Goal: Complete application form

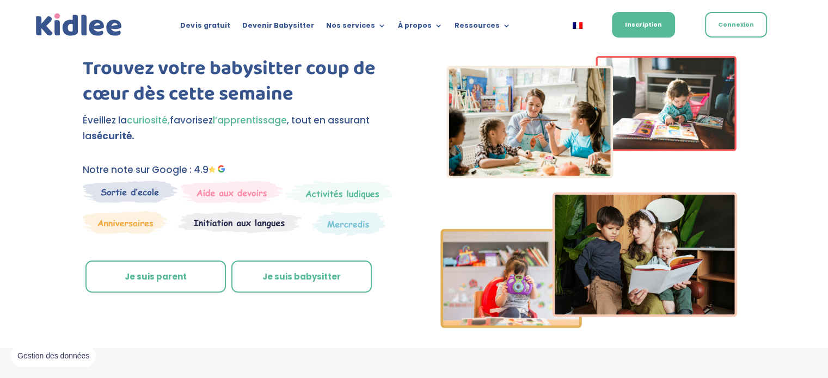
scroll to position [209, 0]
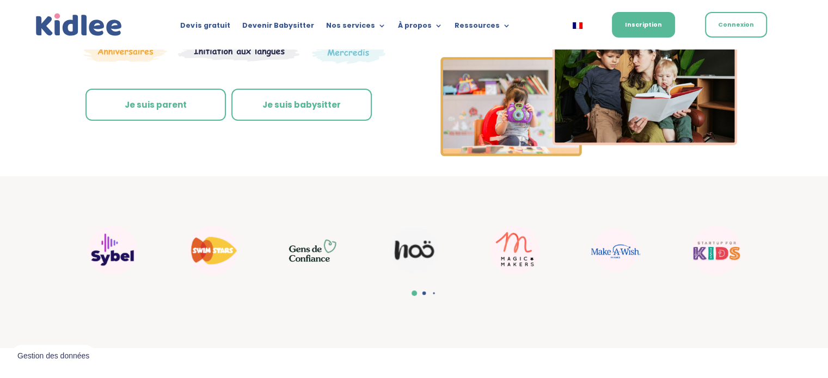
click at [163, 104] on link "Je suis parent" at bounding box center [155, 105] width 140 height 33
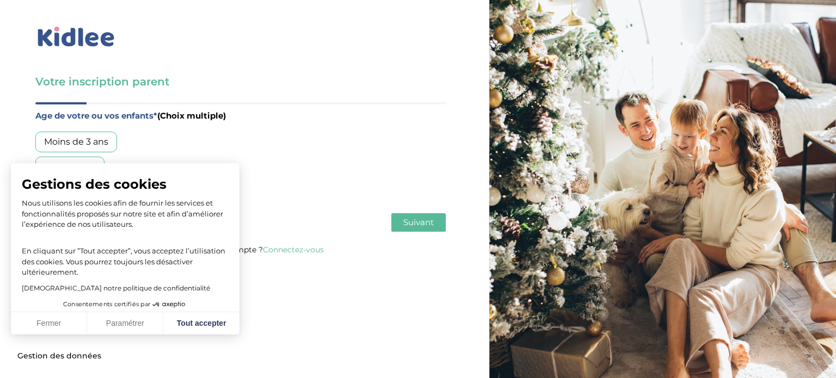
click at [91, 39] on img at bounding box center [76, 36] width 82 height 25
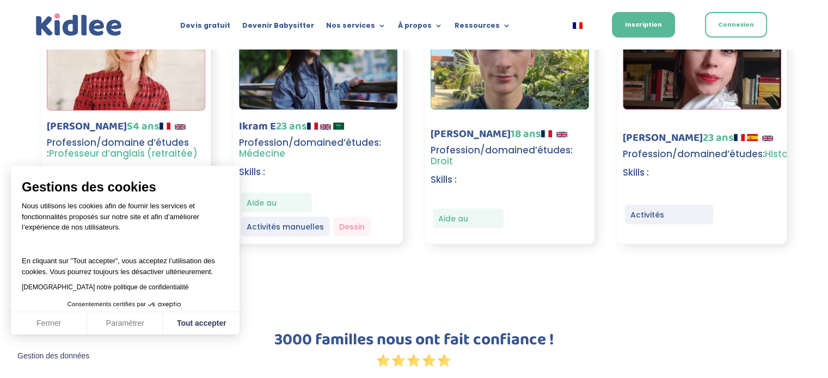
scroll to position [1632, 0]
click at [223, 322] on button "Tout accepter" at bounding box center [201, 323] width 76 height 23
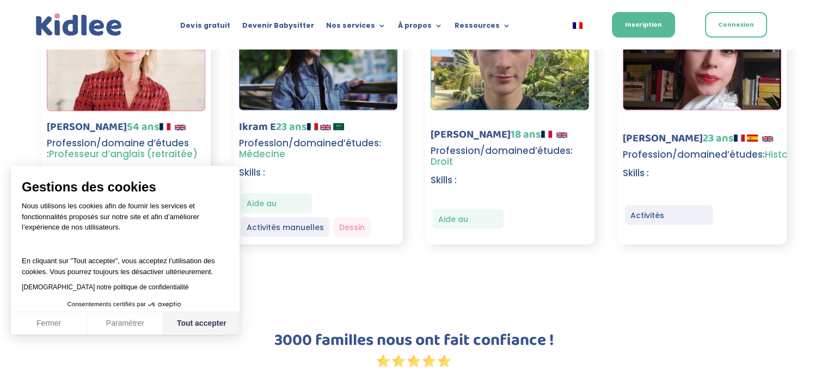
checkbox input "true"
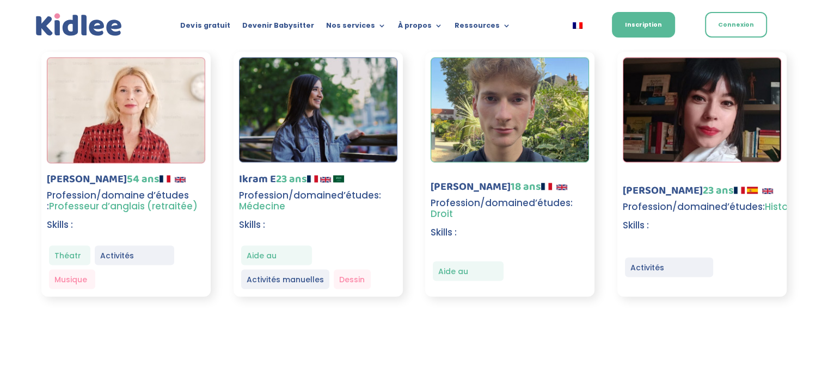
scroll to position [1593, 0]
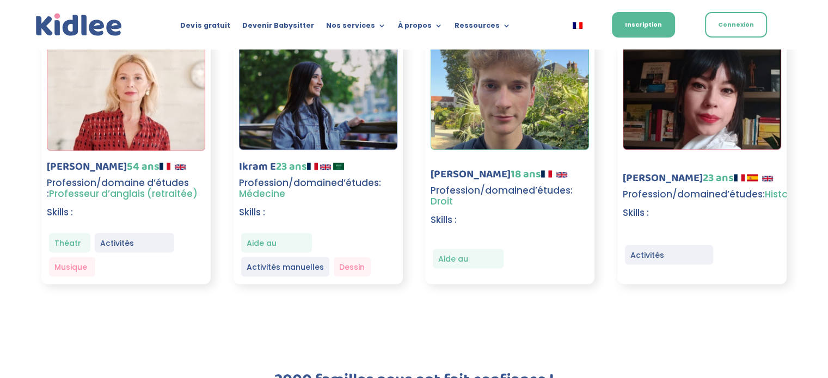
click at [537, 189] on span "d’études" at bounding box center [550, 190] width 42 height 13
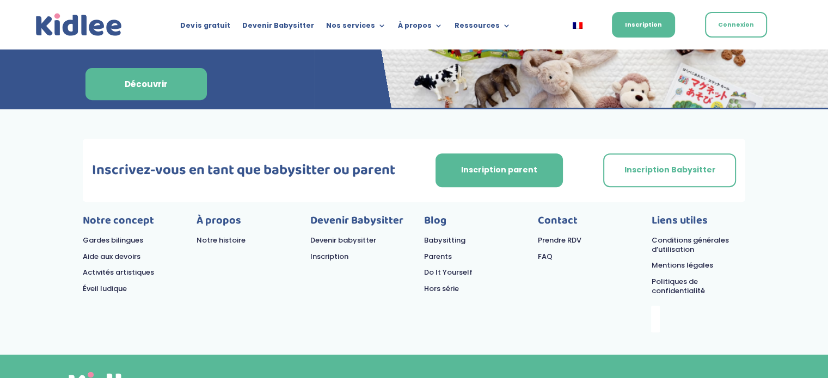
scroll to position [4580, 0]
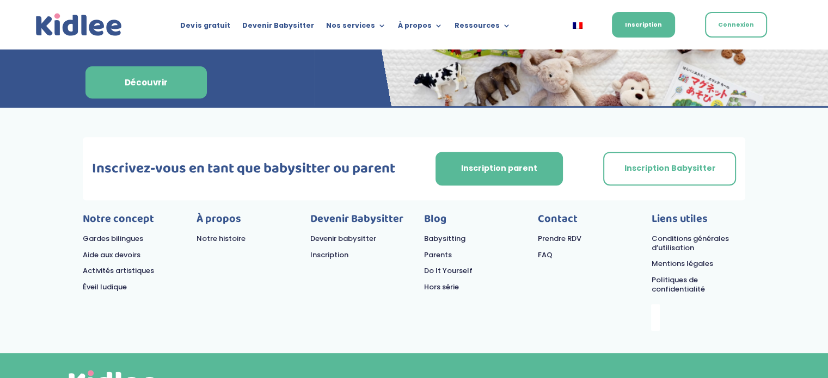
click at [113, 250] on link "Aide aux devoirs" at bounding box center [112, 255] width 58 height 10
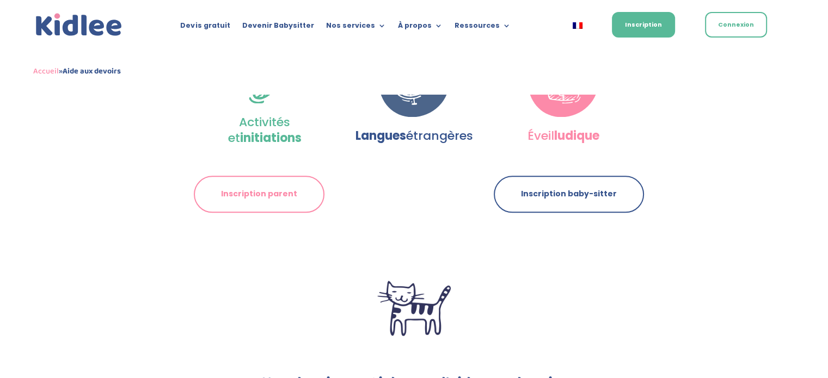
scroll to position [1249, 0]
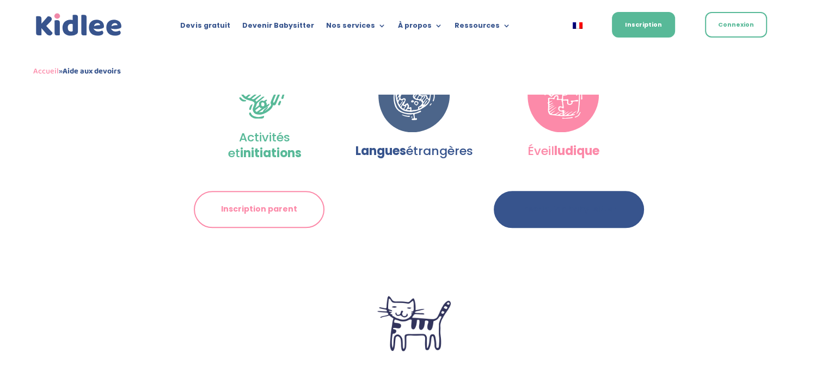
click at [551, 191] on link "Inscription baby-sitter" at bounding box center [569, 209] width 150 height 37
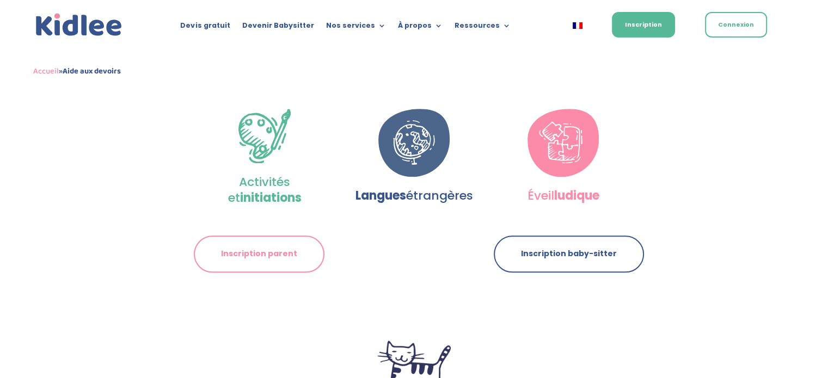
scroll to position [1211, 0]
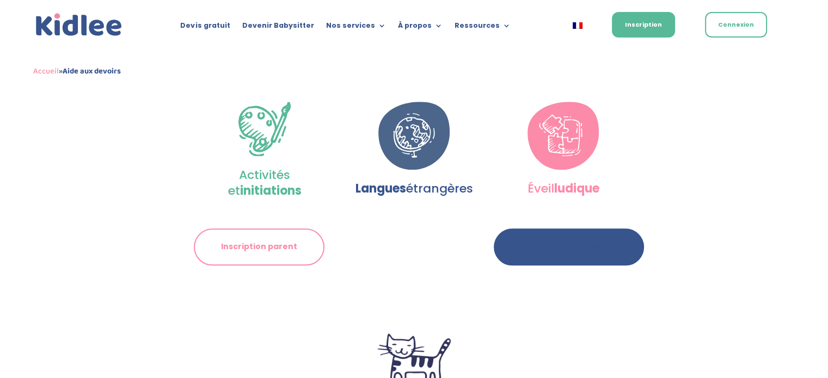
click at [564, 229] on link "Inscription baby-sitter" at bounding box center [569, 247] width 150 height 37
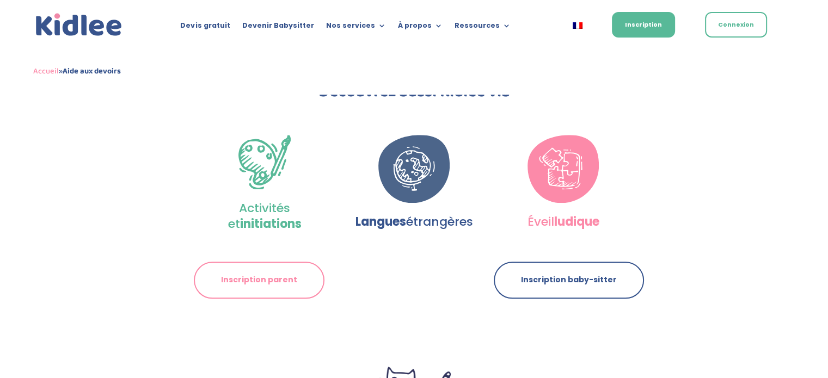
scroll to position [1176, 0]
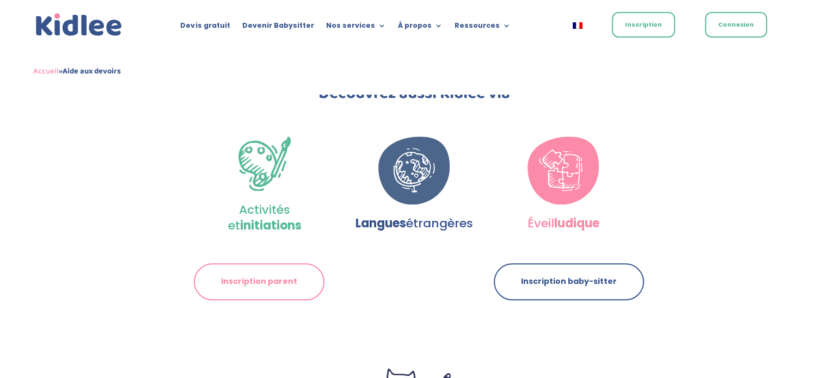
click at [629, 22] on link "Inscription" at bounding box center [643, 25] width 63 height 26
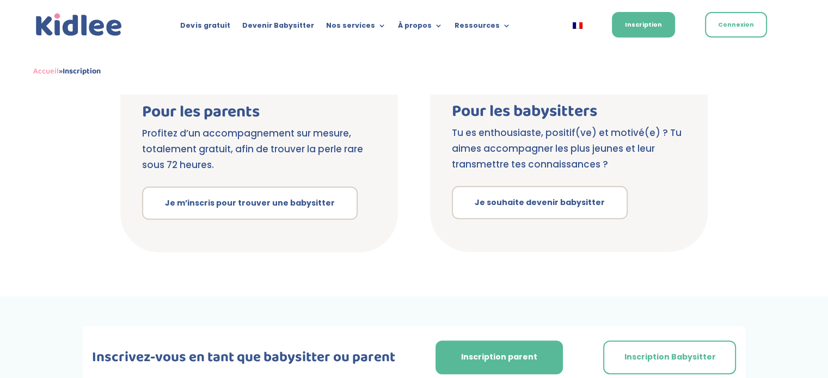
scroll to position [366, 0]
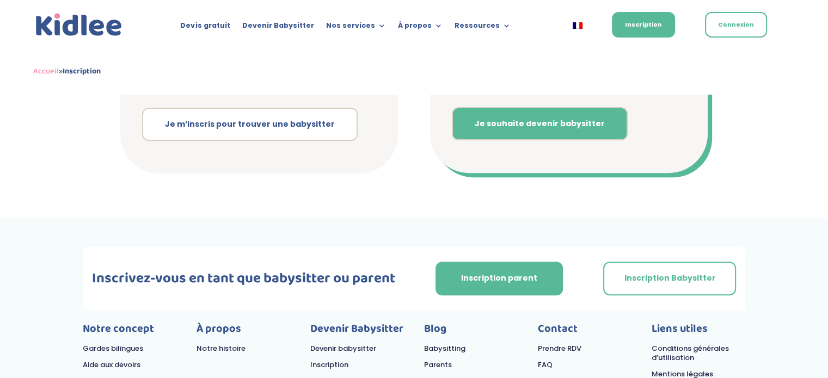
click at [567, 124] on link "Je souhaite devenir babysitter" at bounding box center [540, 124] width 176 height 34
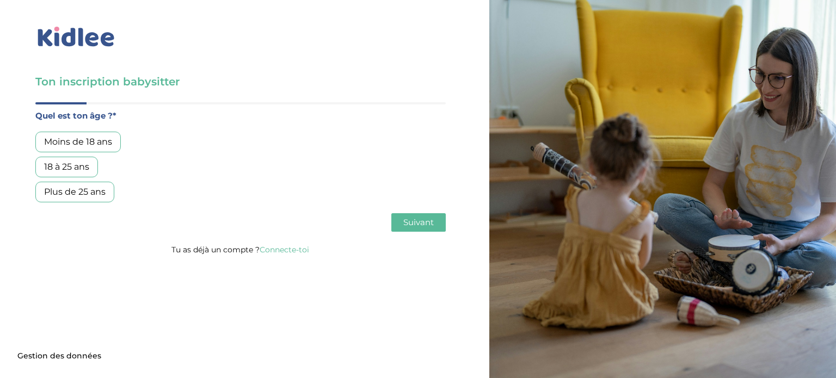
click at [73, 193] on div "Plus de 25 ans" at bounding box center [74, 192] width 79 height 21
click at [70, 193] on div "Plus de 25 ans" at bounding box center [74, 192] width 79 height 21
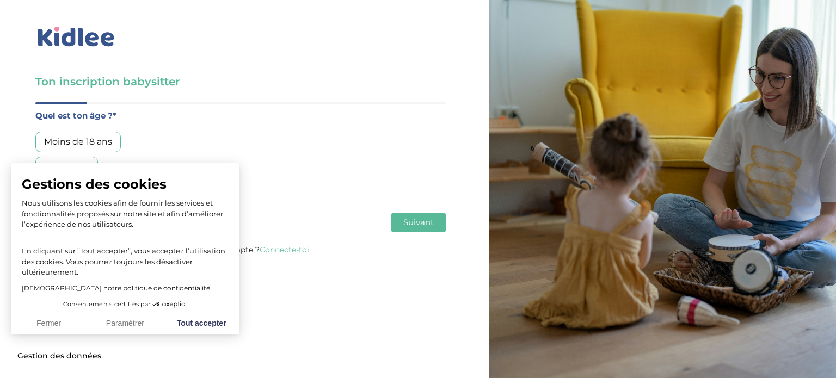
click at [415, 222] on span "Suivant" at bounding box center [418, 222] width 30 height 10
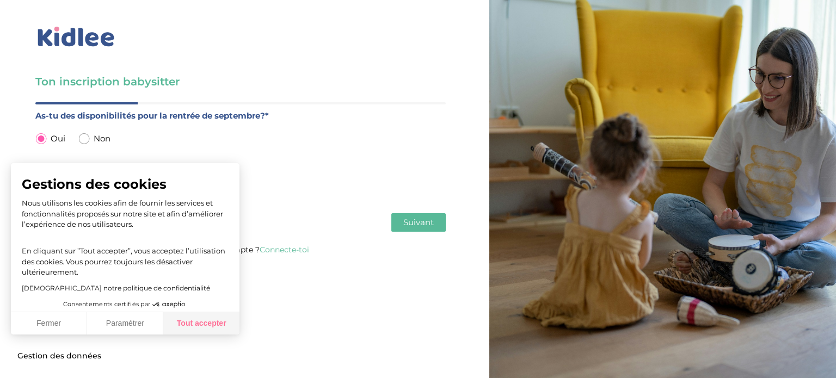
click at [185, 317] on button "Tout accepter" at bounding box center [201, 323] width 76 height 23
checkbox input "true"
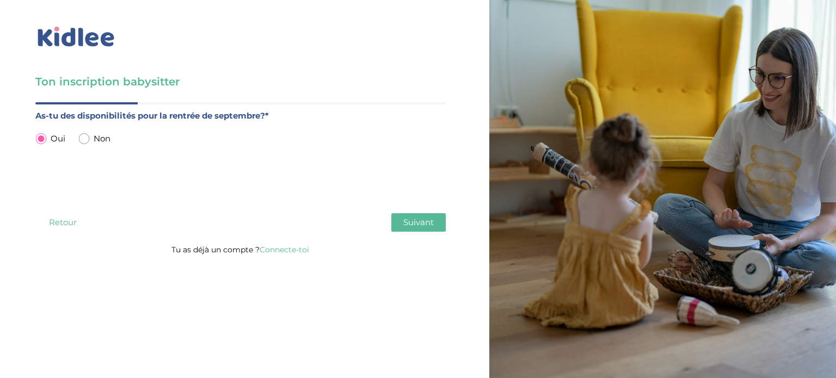
click at [419, 217] on span "Suivant" at bounding box center [418, 222] width 30 height 10
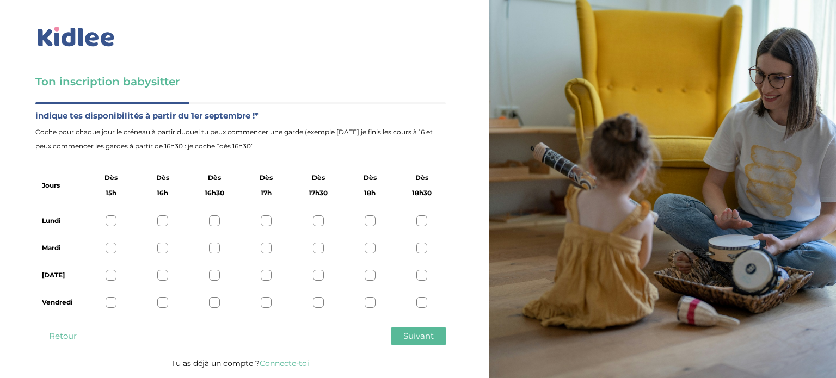
click at [315, 250] on div at bounding box center [318, 248] width 11 height 11
click at [263, 248] on div at bounding box center [266, 248] width 11 height 11
click at [263, 248] on icon at bounding box center [266, 248] width 8 height 8
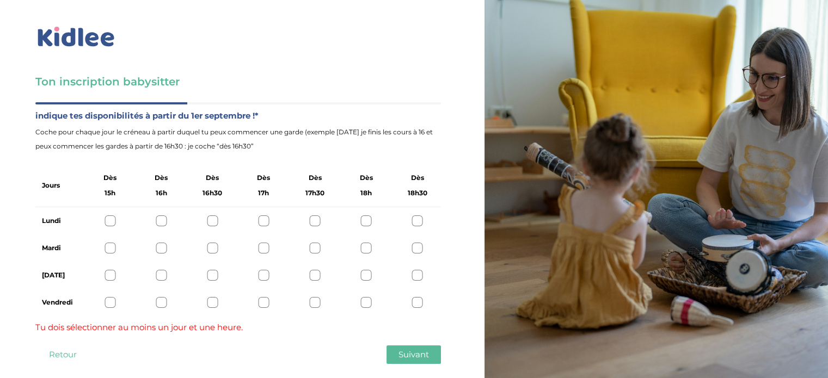
click at [159, 248] on div at bounding box center [161, 248] width 11 height 11
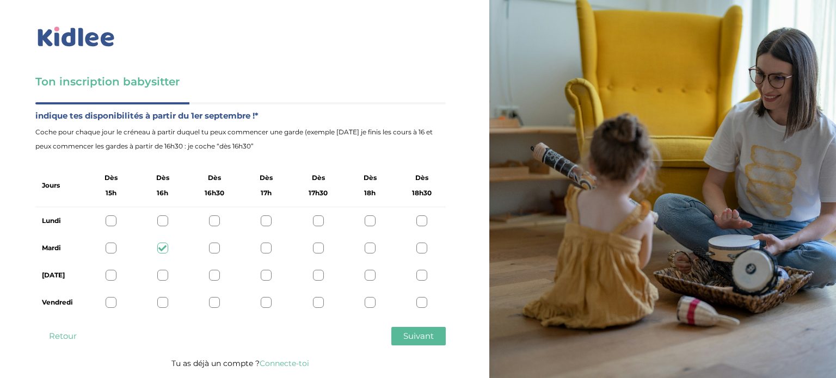
click at [161, 219] on div at bounding box center [162, 221] width 11 height 11
click at [162, 276] on div at bounding box center [162, 275] width 11 height 11
click at [161, 302] on div at bounding box center [162, 302] width 11 height 11
click at [426, 336] on span "Suivant" at bounding box center [418, 336] width 30 height 10
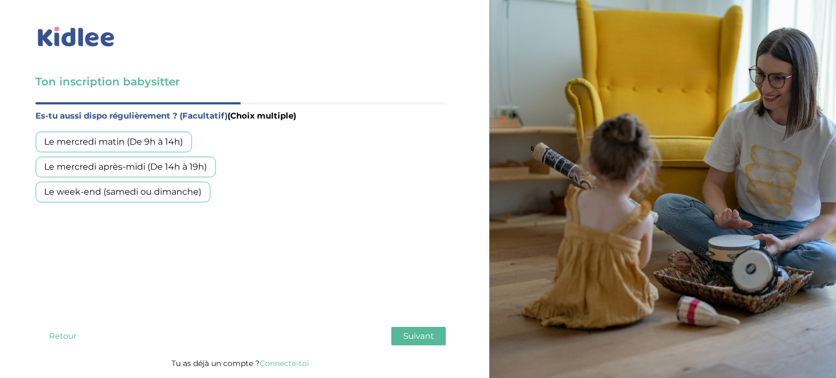
click at [172, 139] on div "Le mercredi matin (De 9h à 14h)" at bounding box center [113, 142] width 156 height 21
click at [428, 339] on span "Suivant" at bounding box center [418, 336] width 30 height 10
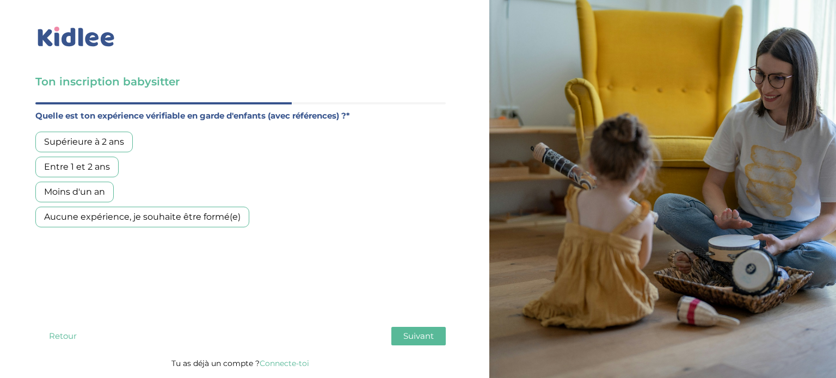
click at [95, 133] on div "Supérieure à 2 ans" at bounding box center [83, 142] width 97 height 21
click at [413, 337] on span "Suivant" at bounding box center [418, 336] width 30 height 10
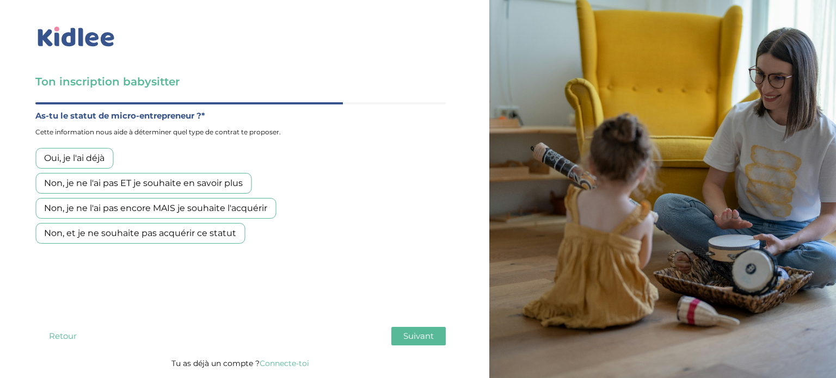
click at [78, 155] on div "Oui, je l'ai déjà" at bounding box center [74, 158] width 78 height 21
click at [435, 339] on button "Suivant" at bounding box center [418, 336] width 54 height 19
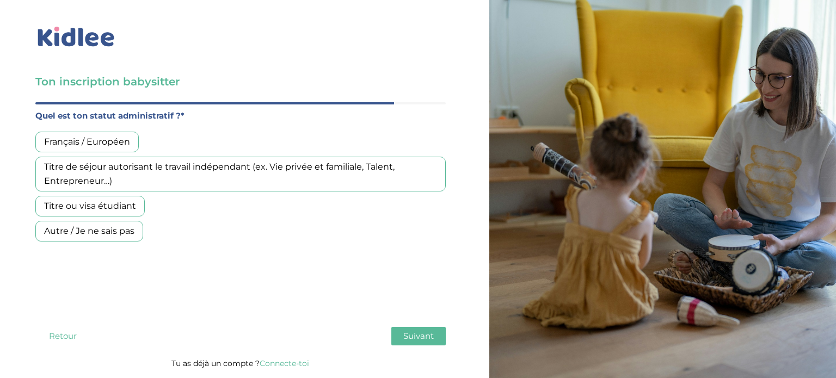
click at [97, 137] on div "Français / Européen" at bounding box center [86, 142] width 103 height 21
click at [422, 328] on button "Suivant" at bounding box center [418, 336] width 54 height 19
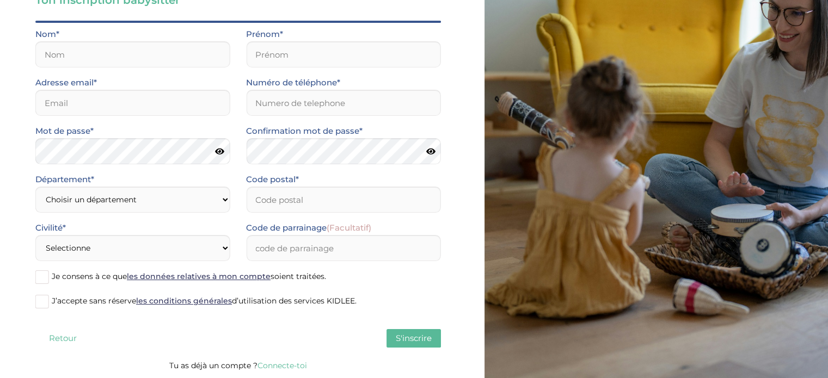
scroll to position [81, 0]
click at [300, 207] on input "Code postal*" at bounding box center [343, 200] width 194 height 26
click at [209, 193] on select "Choisir un département Paris (75) Hauts-de-Seine (92) Yvelines (78) Val-de-Marn…" at bounding box center [132, 200] width 194 height 26
click at [226, 348] on div "Quel est ton âge ?* Moins de 18 ans 18 à 25 ans Plus de 25 ans As-tu des dispon…" at bounding box center [237, 190] width 405 height 338
click at [225, 245] on select "Selectionne Mr Mme" at bounding box center [132, 249] width 194 height 26
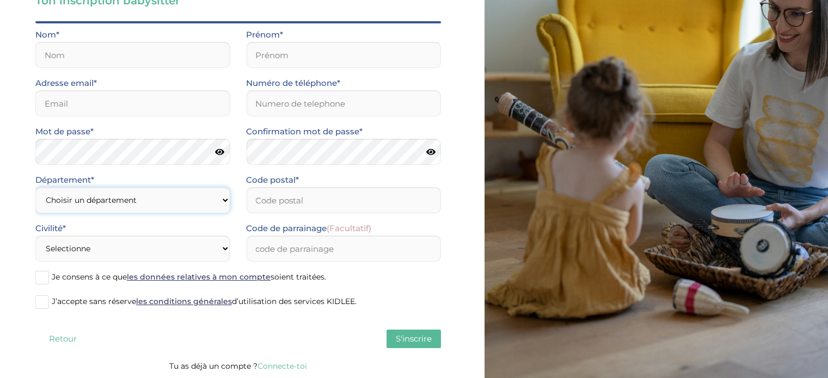
click at [219, 201] on select "Choisir un département Paris (75) Hauts-de-Seine (92) Yvelines (78) Val-de-Marn…" at bounding box center [132, 200] width 194 height 26
